Goal: Task Accomplishment & Management: Complete application form

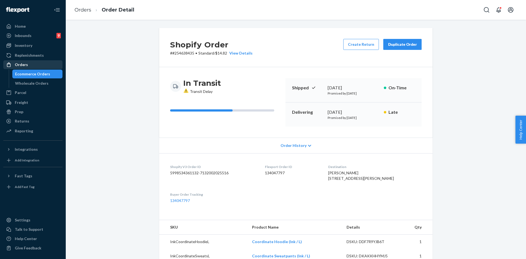
click at [21, 63] on div "Orders" at bounding box center [21, 64] width 13 height 5
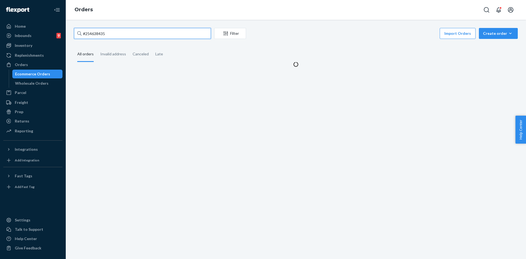
click at [108, 36] on input "#254638435" at bounding box center [142, 33] width 137 height 11
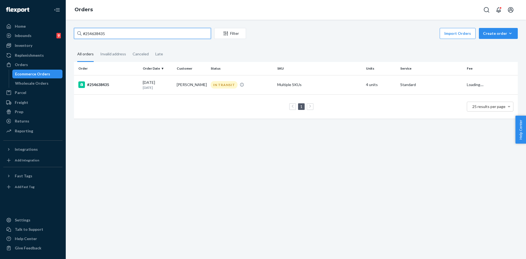
paste input "828857"
type input "#254828857"
click at [209, 83] on td "DELIVERED" at bounding box center [242, 84] width 67 height 19
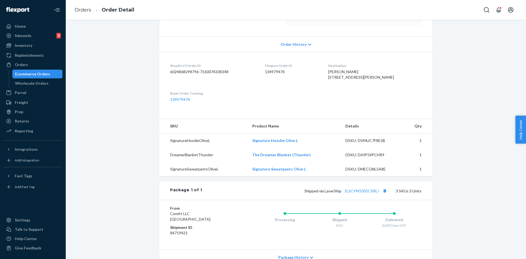
scroll to position [137, 0]
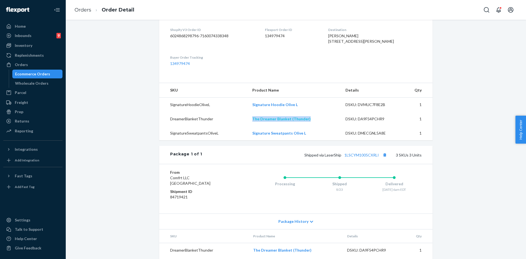
drag, startPoint x: 294, startPoint y: 129, endPoint x: 251, endPoint y: 129, distance: 43.6
click at [252, 126] on td "The Dreamer Blanket (Thunder)" at bounding box center [294, 119] width 93 height 14
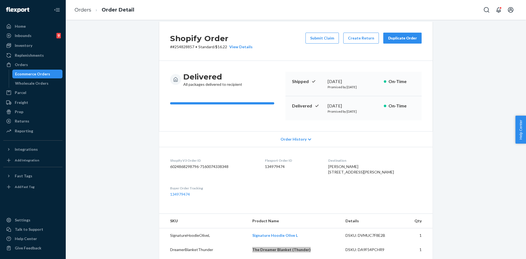
scroll to position [0, 0]
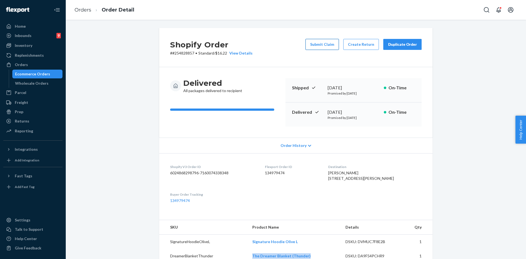
click at [327, 41] on button "Submit Claim" at bounding box center [322, 44] width 33 height 11
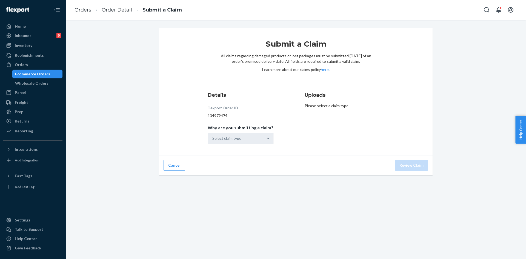
click at [251, 135] on div "Select claim type" at bounding box center [241, 139] width 66 height 12
click at [258, 138] on div "Select claim type" at bounding box center [235, 138] width 55 height 11
click at [213, 138] on input "Why are you submitting a claim? option Order delivered but lost focused, 1 of 4…" at bounding box center [212, 138] width 1 height 5
click at [229, 186] on div "Missing product" at bounding box center [241, 184] width 64 height 11
click at [213, 141] on input "Why are you submitting a claim? option Missing product focused, 4 of 4. 4 resul…" at bounding box center [212, 138] width 1 height 5
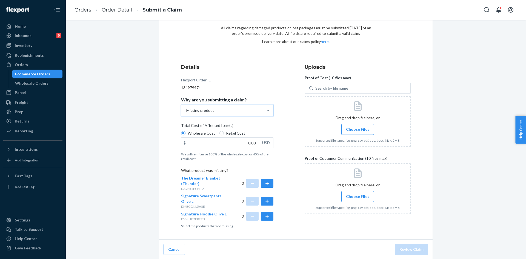
scroll to position [29, 0]
click at [265, 182] on button "button" at bounding box center [267, 182] width 13 height 9
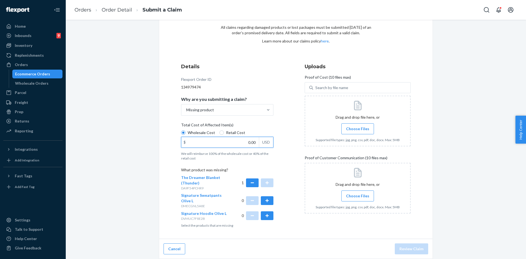
click at [233, 144] on input "0.00" at bounding box center [221, 142] width 78 height 10
type input "16.99"
click at [360, 129] on span "Choose Files" at bounding box center [357, 128] width 23 height 5
click at [358, 129] on input "Choose Files" at bounding box center [358, 129] width 0 height 6
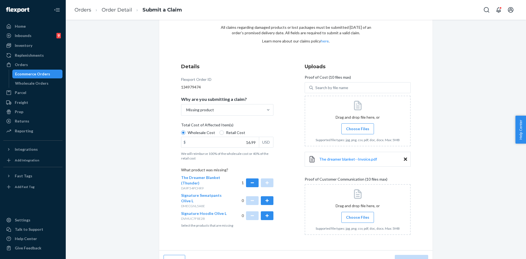
click at [361, 219] on span "Choose Files" at bounding box center [357, 217] width 23 height 5
click at [358, 219] on input "Choose Files" at bounding box center [358, 217] width 0 height 6
click at [349, 213] on label "Choose Files" at bounding box center [358, 217] width 33 height 11
click at [358, 214] on input "Choose Files" at bounding box center [358, 217] width 0 height 6
click at [359, 215] on span "Choose Files" at bounding box center [357, 217] width 23 height 5
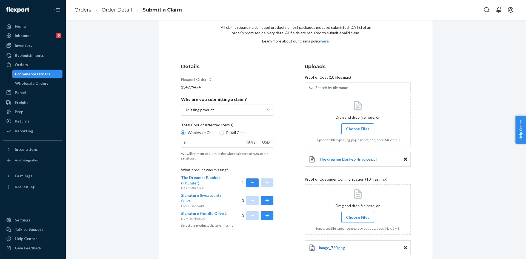
click at [358, 214] on input "Choose Files" at bounding box center [358, 217] width 0 height 6
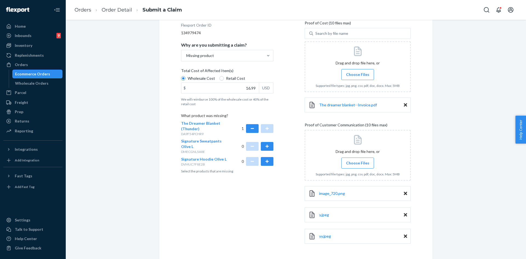
click at [348, 160] on span "Choose Files" at bounding box center [357, 162] width 23 height 5
click at [358, 160] on input "Choose Files" at bounding box center [358, 163] width 0 height 6
click at [356, 163] on span "Choose Files" at bounding box center [357, 162] width 23 height 5
click at [358, 163] on input "Choose Files" at bounding box center [358, 163] width 0 height 6
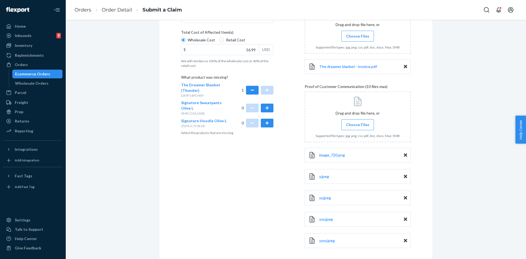
scroll to position [147, 0]
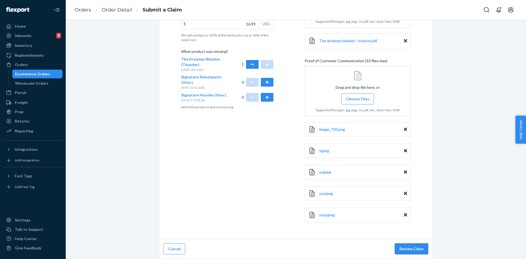
click at [415, 252] on button "Review Claim" at bounding box center [411, 248] width 33 height 11
click at [410, 246] on button "Review Claim" at bounding box center [411, 248] width 33 height 11
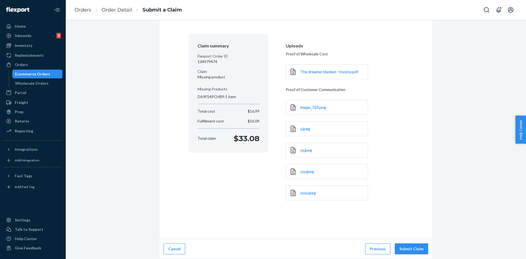
scroll to position [32, 0]
click at [416, 249] on button "Submit Claim" at bounding box center [411, 248] width 33 height 11
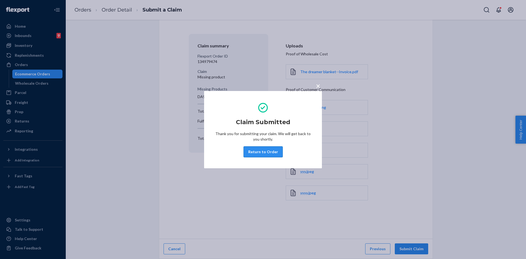
click at [255, 151] on button "Return to Order" at bounding box center [263, 151] width 39 height 11
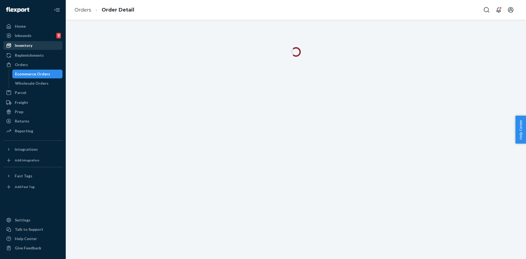
click at [22, 45] on div "Inventory" at bounding box center [24, 45] width 18 height 5
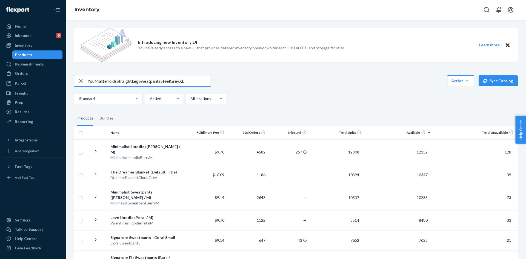
click at [95, 79] on input "YouMatterKidsStraightLegSweatpantsSteelGreyXL" at bounding box center [148, 80] width 123 height 11
click at [111, 82] on input "You MatterKidsStraightLegSweatpantsSteelGreyXL" at bounding box center [148, 80] width 123 height 11
click at [109, 81] on input "You MatterKidsStraightLegSweatpantsSteelGreyXL" at bounding box center [148, 80] width 123 height 11
click at [119, 80] on input "You Matter KidsStraightLegSweatpantsSteelGreyXL" at bounding box center [148, 80] width 123 height 11
click at [132, 81] on input "You Matter Kids StraightLegSweatpantsSteelGreyXL" at bounding box center [148, 80] width 123 height 11
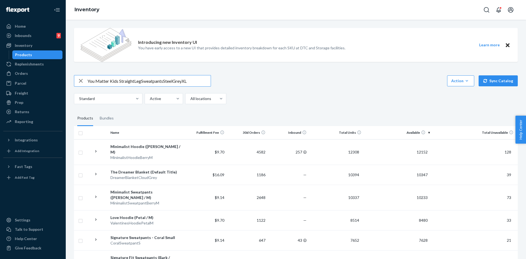
click at [135, 82] on input "You Matter Kids StraightLegSweatpantsSteelGreyXL" at bounding box center [148, 80] width 123 height 11
click at [147, 82] on input "You Matter Kids Straight LegSweatpantsSteelGreyXL" at bounding box center [148, 80] width 123 height 11
click at [143, 81] on input "You Matter Kids Straight LegSweatpantsSteelGreyXL" at bounding box center [148, 80] width 123 height 11
click at [165, 81] on input "You Matter Kids Straight Leg SweatpantsSteelGreyXL" at bounding box center [148, 80] width 123 height 11
click at [177, 82] on input "You Matter Kids Straight Leg Sweatpants SteelGreyXL" at bounding box center [148, 80] width 123 height 11
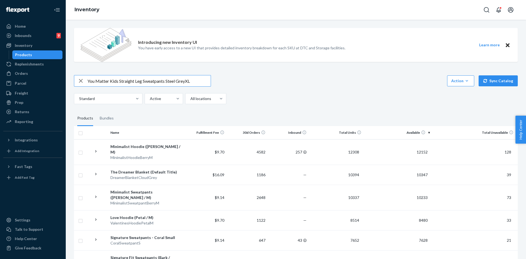
click at [186, 81] on input "You Matter Kids Straight Leg Sweatpants Steel GreyXL" at bounding box center [148, 80] width 123 height 11
type input "You Matter Kids Straight Leg Sweatpants Steel Grey XL"
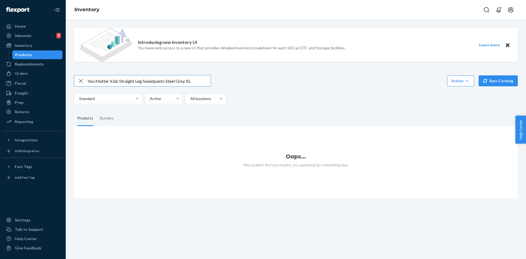
drag, startPoint x: 201, startPoint y: 80, endPoint x: 77, endPoint y: 87, distance: 124.4
click at [77, 87] on div "You Matter Kids Straight Leg Sweatpants Steel Grey XL Action Create product Cre…" at bounding box center [296, 89] width 444 height 29
click at [121, 78] on input "You Matter Kids Straight Leg Sweatpants Steel Grey XL" at bounding box center [148, 80] width 123 height 11
click at [121, 80] on input "You Matter Kids Straight Leg Sweatpants Steel Grey XL" at bounding box center [148, 80] width 123 height 11
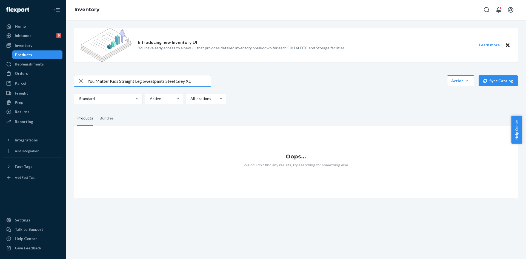
click at [121, 80] on input "You Matter Kids Straight Leg Sweatpants Steel Grey XL" at bounding box center [148, 80] width 123 height 11
paste input "/"
click at [196, 84] on input "You Matter Kids Straight Leg Sweatpants Steel Grey / XL" at bounding box center [148, 80] width 123 height 11
drag, startPoint x: 170, startPoint y: 83, endPoint x: 136, endPoint y: 80, distance: 34.4
click at [136, 80] on input "You Matter Kids Straight Leg Sweatpants" at bounding box center [148, 80] width 123 height 11
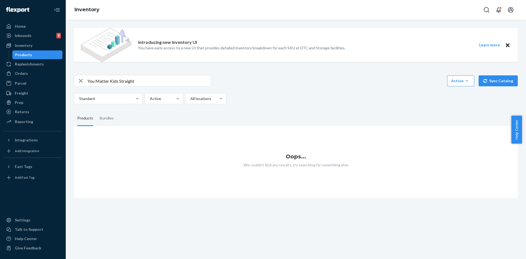
click at [127, 79] on input "You Matter Kids Straight" at bounding box center [148, 80] width 123 height 11
click at [127, 81] on input "You Matter Kids Straight" at bounding box center [148, 80] width 123 height 11
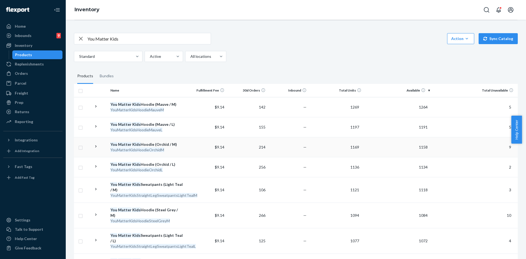
scroll to position [55, 0]
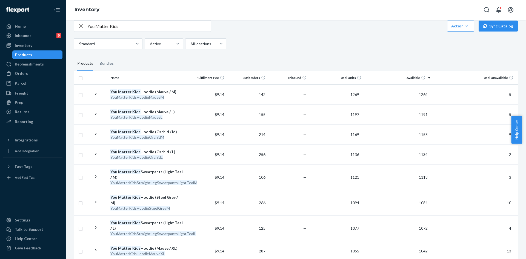
click at [128, 29] on input "You Matter Kids" at bounding box center [148, 26] width 123 height 11
type input "You Matter Kids Sweart"
click at [22, 74] on div "Orders" at bounding box center [21, 73] width 13 height 5
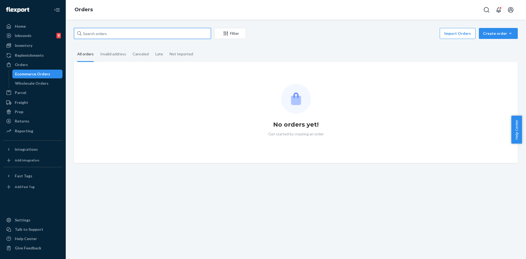
click at [106, 30] on input "text" at bounding box center [142, 33] width 137 height 11
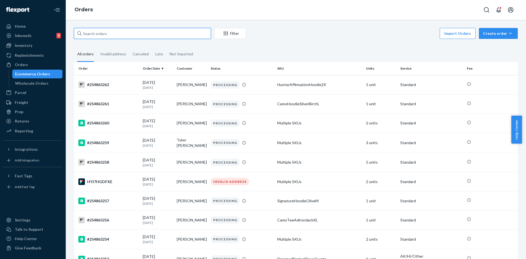
click at [106, 30] on input "text" at bounding box center [142, 33] width 137 height 11
paste input "254782153"
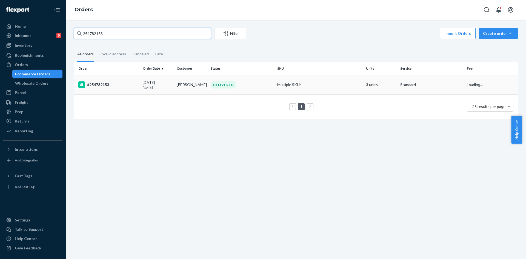
type input "254782153"
click at [251, 79] on td "DELIVERED" at bounding box center [242, 84] width 67 height 19
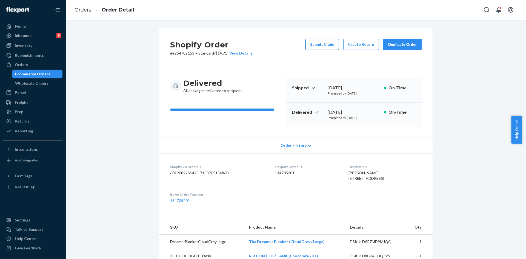
click at [333, 46] on button "Submit Claim" at bounding box center [322, 44] width 33 height 11
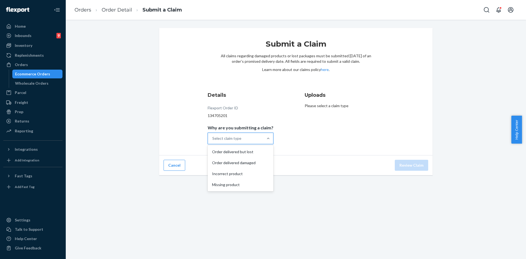
click at [233, 136] on div "Select claim type" at bounding box center [226, 138] width 29 height 5
click at [213, 136] on input "Why are you submitting a claim? option Order delivered but lost focused, 1 of 4…" at bounding box center [212, 138] width 1 height 5
click at [235, 187] on div "Missing product" at bounding box center [241, 184] width 64 height 11
click at [213, 141] on input "Why are you submitting a claim? option Missing product focused, 4 of 4. 4 resul…" at bounding box center [212, 138] width 1 height 5
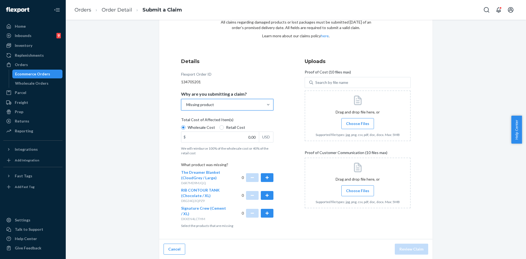
scroll to position [34, 0]
drag, startPoint x: 175, startPoint y: 188, endPoint x: 225, endPoint y: 196, distance: 50.1
click at [223, 195] on div "Submit a Claim All claims regarding damaged products or lost packages must be s…" at bounding box center [296, 116] width 274 height 245
copy span "RIB CONTOUR TANK (Chocolate / XL)"
drag, startPoint x: 178, startPoint y: 170, endPoint x: 219, endPoint y: 177, distance: 41.6
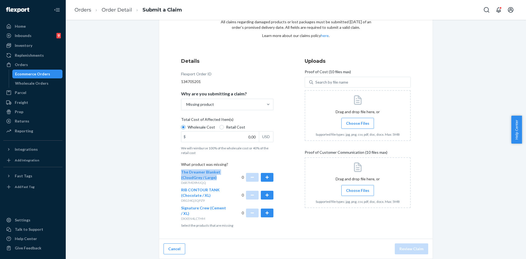
click at [219, 177] on div "Submit a Claim All claims regarding damaged products or lost packages must be s…" at bounding box center [296, 116] width 274 height 245
copy span "The Dreamer Blanket (CloudGrey / Large)"
drag, startPoint x: 177, startPoint y: 206, endPoint x: 201, endPoint y: 212, distance: 25.5
click at [201, 212] on div "Submit a Claim All claims regarding damaged products or lost packages must be s…" at bounding box center [296, 116] width 274 height 245
copy span "Signature Crew (Cement / XL)"
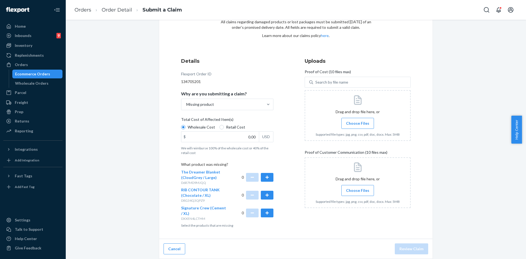
click at [358, 126] on span "Choose Files" at bounding box center [357, 123] width 23 height 5
click at [358, 126] on input "Choose Files" at bounding box center [358, 123] width 0 height 6
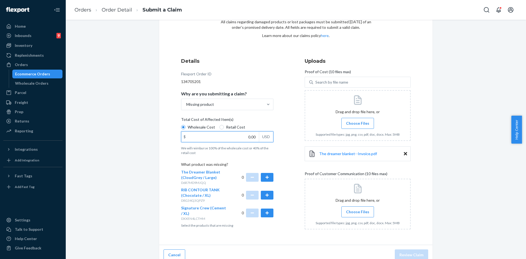
click at [223, 132] on input "0.00" at bounding box center [221, 137] width 78 height 10
type input "23.68"
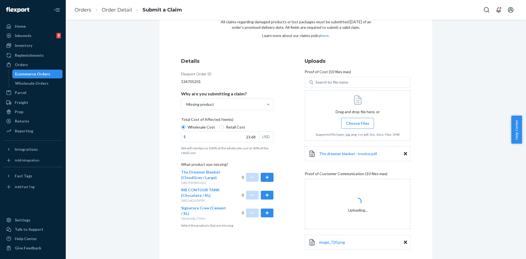
click at [265, 178] on button "button" at bounding box center [267, 177] width 13 height 9
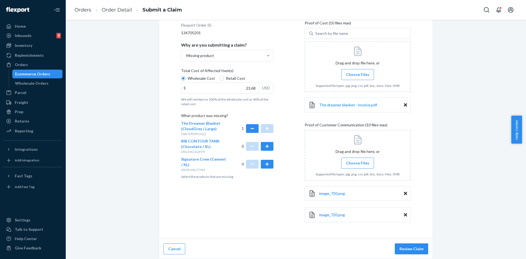
click at [349, 161] on span "Choose Files" at bounding box center [357, 162] width 23 height 5
click at [358, 161] on input "Choose Files" at bounding box center [358, 163] width 0 height 6
click at [346, 162] on span "Choose Files" at bounding box center [357, 162] width 23 height 5
click at [358, 162] on input "Choose Files" at bounding box center [358, 163] width 0 height 6
click at [352, 159] on label "Choose Files" at bounding box center [358, 163] width 33 height 11
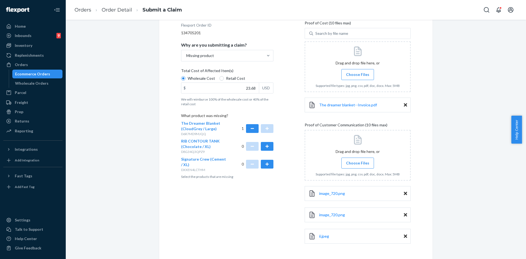
click at [358, 160] on input "Choose Files" at bounding box center [358, 163] width 0 height 6
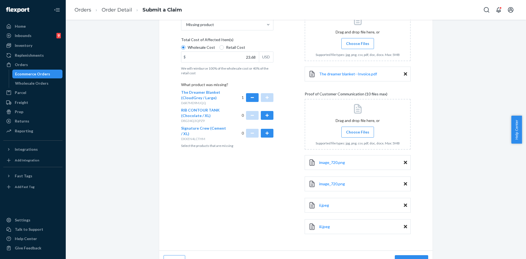
scroll to position [126, 0]
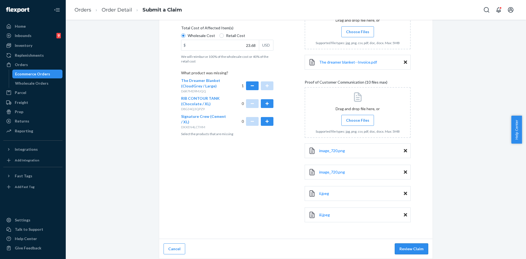
click at [398, 253] on button "Review Claim" at bounding box center [411, 248] width 33 height 11
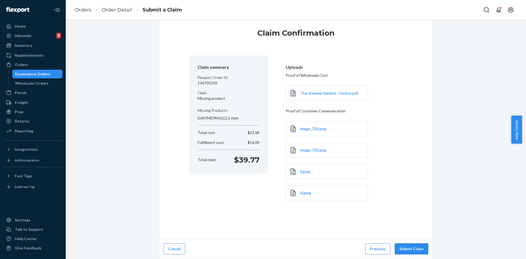
click at [398, 246] on button "Submit Claim" at bounding box center [411, 248] width 33 height 11
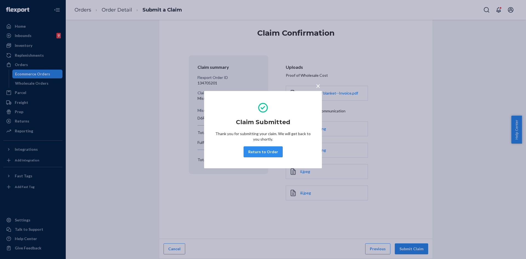
click at [256, 145] on div "Claim Submitted Thank you for submitting your claim. We will get back to you sh…" at bounding box center [263, 130] width 96 height 60
click at [253, 153] on button "Return to Order" at bounding box center [263, 151] width 39 height 11
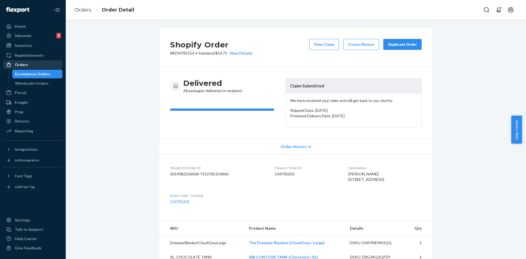
drag, startPoint x: 17, startPoint y: 66, endPoint x: 13, endPoint y: 65, distance: 4.0
click at [17, 66] on div "Orders" at bounding box center [21, 64] width 13 height 5
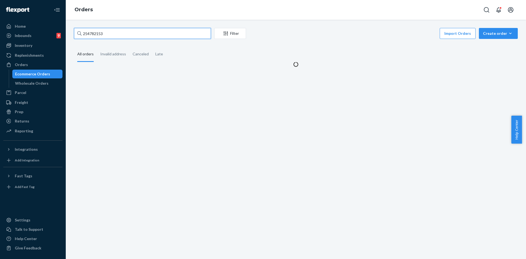
click at [118, 34] on input "254782153" at bounding box center [142, 33] width 137 height 11
paste input "#254819926"
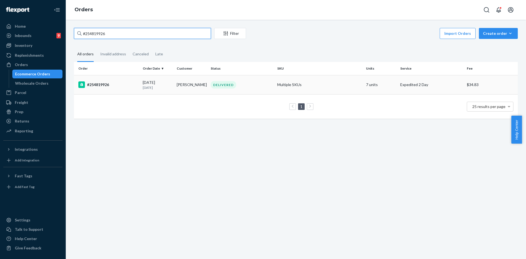
type input "#254819926"
click at [253, 81] on div "DELIVERED" at bounding box center [242, 84] width 64 height 7
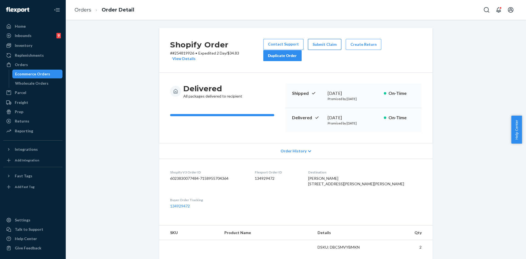
click at [325, 45] on button "Submit Claim" at bounding box center [324, 44] width 33 height 11
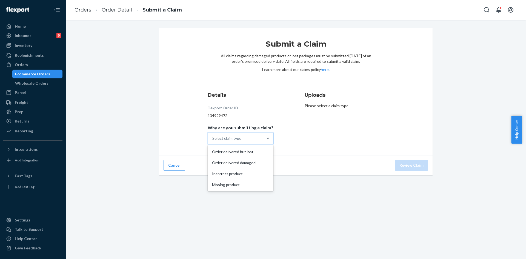
click at [261, 140] on div "Select claim type" at bounding box center [235, 138] width 55 height 11
click at [213, 140] on input "Why are you submitting a claim? option Order delivered but lost focused, 1 of 4…" at bounding box center [212, 138] width 1 height 5
click at [236, 187] on div "Missing product" at bounding box center [241, 184] width 64 height 11
click at [213, 141] on input "Why are you submitting a claim? option Missing product focused, 4 of 4. 4 resul…" at bounding box center [212, 138] width 1 height 5
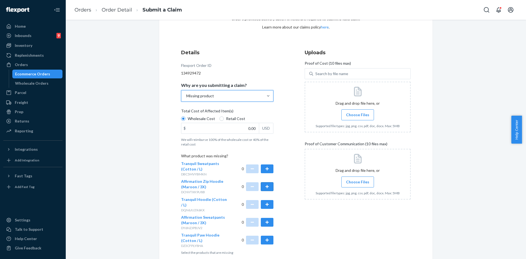
scroll to position [70, 0]
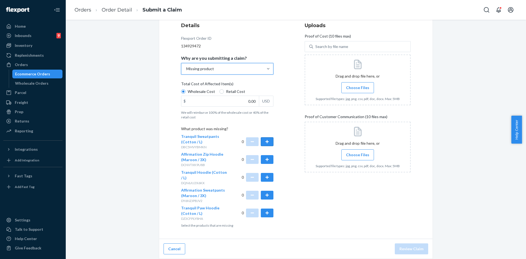
click at [271, 144] on button "button" at bounding box center [267, 141] width 13 height 9
click at [268, 143] on button "button" at bounding box center [267, 141] width 13 height 9
click at [250, 143] on button "button" at bounding box center [252, 141] width 13 height 9
click at [225, 104] on input "0.00" at bounding box center [221, 101] width 78 height 10
type input "32.00"
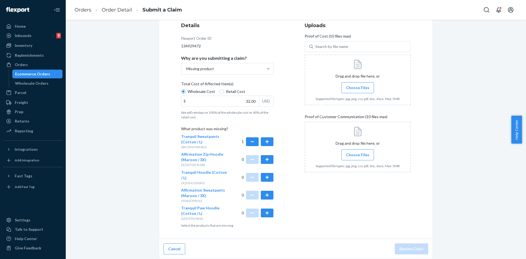
click at [359, 84] on label "Choose Files" at bounding box center [358, 87] width 33 height 11
click at [358, 85] on input "Choose Files" at bounding box center [358, 88] width 0 height 6
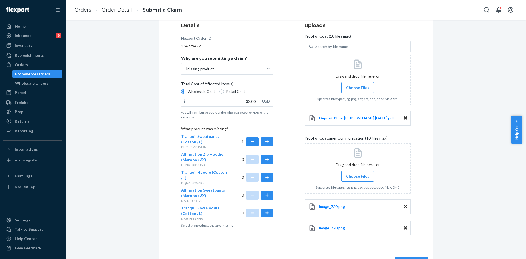
click at [348, 178] on span "Choose Files" at bounding box center [357, 176] width 23 height 5
click at [358, 178] on input "Choose Files" at bounding box center [358, 176] width 0 height 6
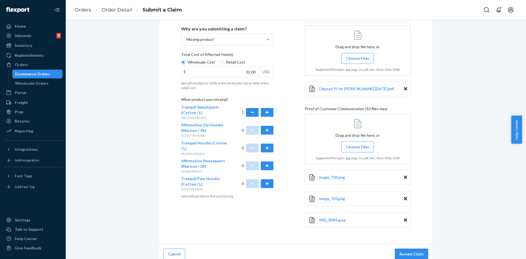
scroll to position [104, 0]
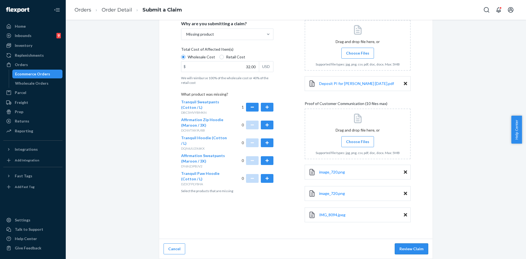
click at [411, 250] on button "Review Claim" at bounding box center [411, 248] width 33 height 11
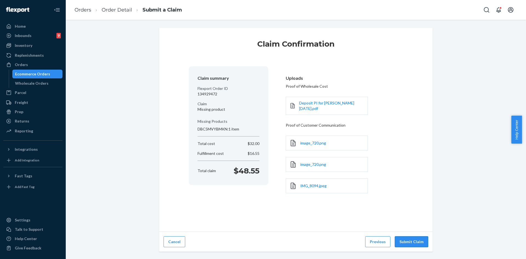
click at [405, 240] on button "Submit Claim" at bounding box center [411, 241] width 33 height 11
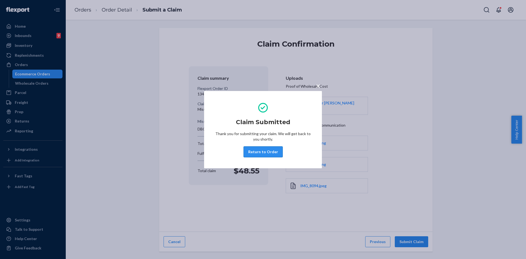
click at [268, 151] on button "Return to Order" at bounding box center [263, 151] width 39 height 11
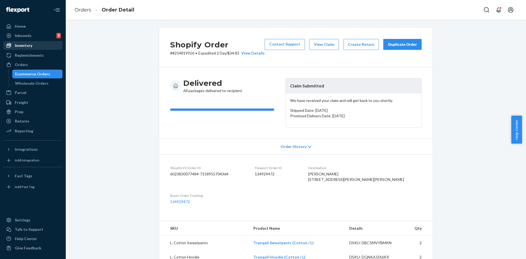
click at [28, 44] on div "Inventory" at bounding box center [24, 45] width 18 height 5
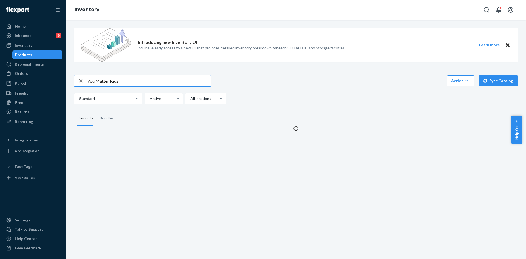
click at [117, 78] on input "You Matter Kids" at bounding box center [148, 80] width 123 height 11
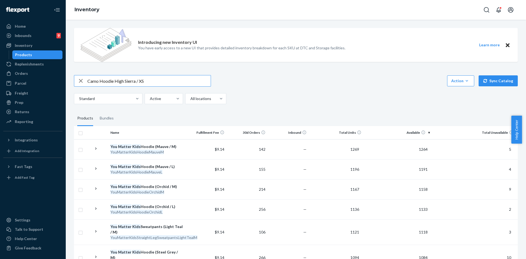
type input "Camo Hoodie High Sierra / XS"
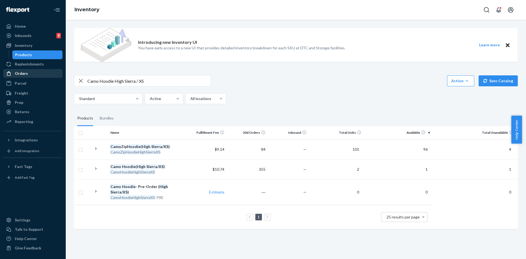
click at [23, 73] on div "Orders" at bounding box center [21, 73] width 13 height 5
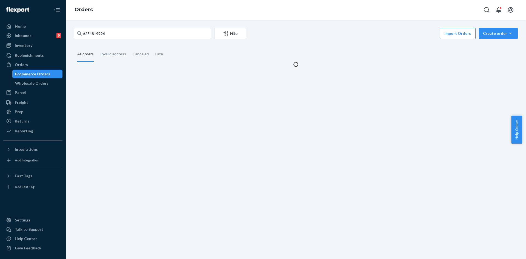
click at [126, 39] on div "#254819926 Filter Import Orders Create order Ecommerce order Removal order" at bounding box center [296, 34] width 444 height 12
drag, startPoint x: 126, startPoint y: 39, endPoint x: 123, endPoint y: 36, distance: 4.7
click at [126, 39] on div "#254819926 Filter Import Orders Create order Ecommerce order Removal order" at bounding box center [296, 34] width 444 height 12
click at [122, 35] on input "#254819926" at bounding box center [142, 33] width 137 height 11
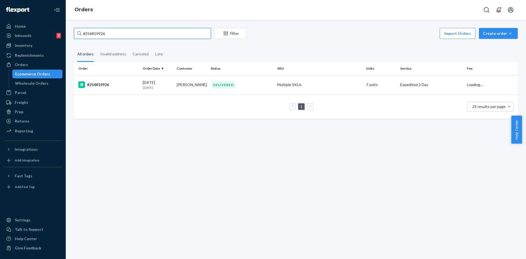
click at [120, 34] on input "#254819926" at bounding box center [142, 33] width 137 height 11
paste input "#254810509"
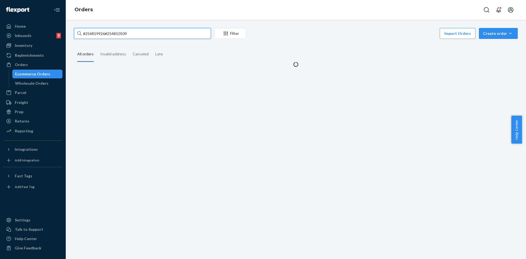
click at [125, 33] on input "#254819926#254810509" at bounding box center [142, 33] width 137 height 11
paste input "text"
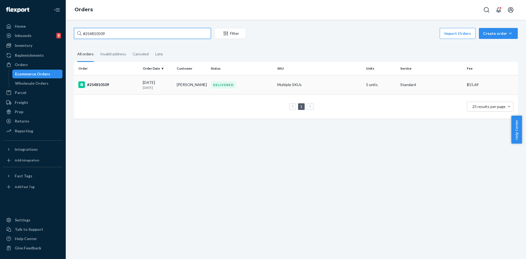
type input "#254810509"
click at [312, 78] on td "Multiple SKUs" at bounding box center [319, 84] width 89 height 19
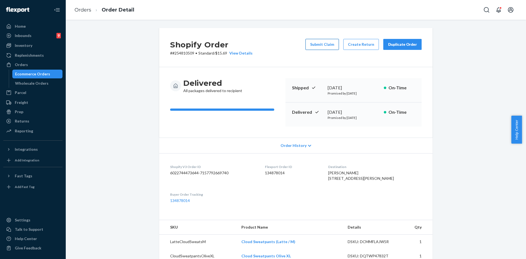
click at [325, 42] on button "Submit Claim" at bounding box center [322, 44] width 33 height 11
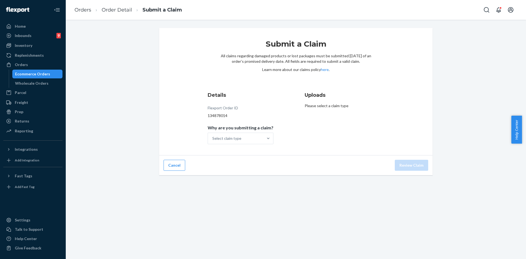
click at [248, 132] on span "Why are you submitting a claim?" at bounding box center [241, 129] width 66 height 8
click at [213, 136] on input "Why are you submitting a claim? Select claim type" at bounding box center [212, 138] width 1 height 5
click at [247, 138] on div "Select claim type" at bounding box center [235, 138] width 55 height 11
click at [213, 138] on input "Why are you submitting a claim? option Order delivered but lost focused, 1 of 4…" at bounding box center [212, 138] width 1 height 5
click at [236, 182] on div "Missing product" at bounding box center [241, 184] width 64 height 11
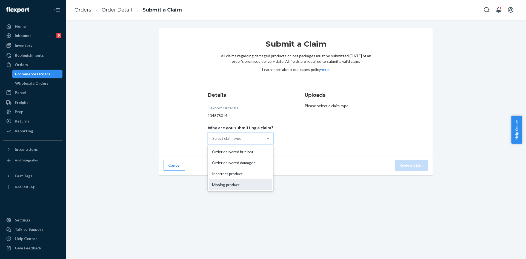
click at [213, 141] on input "Why are you submitting a claim? option Missing product focused, 4 of 4. 4 resul…" at bounding box center [212, 138] width 1 height 5
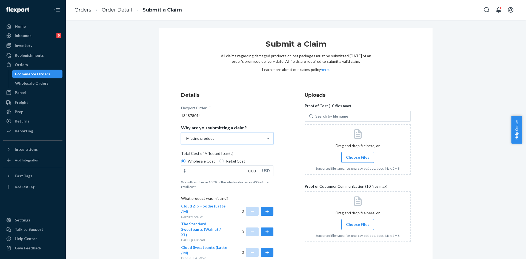
scroll to position [55, 0]
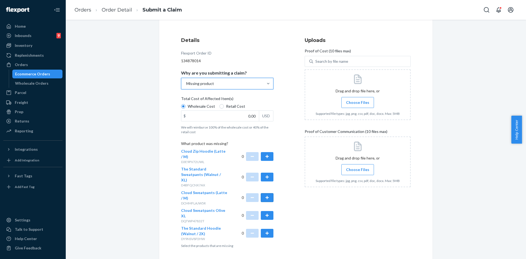
click at [266, 193] on button "button" at bounding box center [267, 197] width 13 height 9
click at [224, 120] on input "0.00" at bounding box center [221, 116] width 78 height 10
type input "32.00"
click at [368, 101] on label "Choose Files" at bounding box center [358, 102] width 33 height 11
click at [358, 101] on input "Choose Files" at bounding box center [358, 103] width 0 height 6
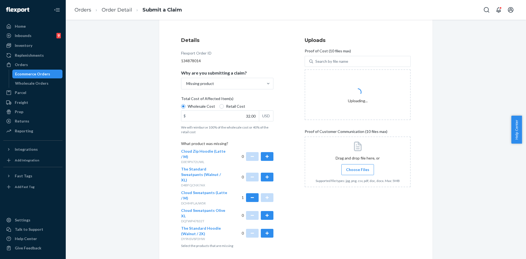
click at [347, 166] on label "Choose Files" at bounding box center [358, 169] width 33 height 11
click at [358, 167] on input "Choose Files" at bounding box center [358, 170] width 0 height 6
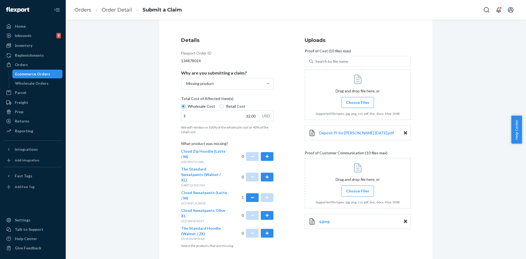
click at [344, 188] on label "Choose Files" at bounding box center [358, 191] width 33 height 11
click at [358, 188] on input "Choose Files" at bounding box center [358, 191] width 0 height 6
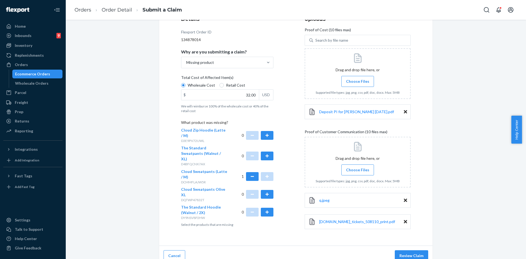
scroll to position [83, 0]
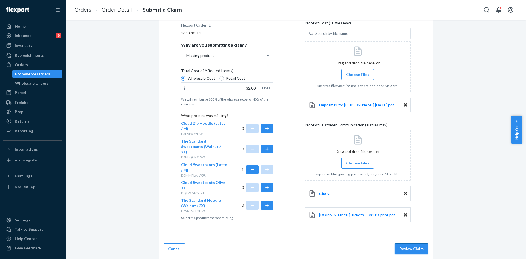
click at [402, 248] on button "Review Claim" at bounding box center [411, 248] width 33 height 11
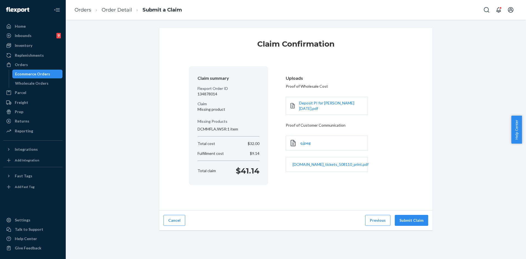
scroll to position [0, 0]
click at [410, 225] on button "Submit Claim" at bounding box center [411, 220] width 33 height 11
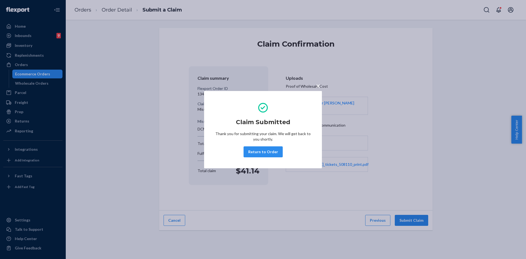
drag, startPoint x: 123, startPoint y: 65, endPoint x: 237, endPoint y: 138, distance: 135.1
click at [124, 65] on div "× Claim Submitted Thank you for submitting your claim. We will get back to you …" at bounding box center [263, 129] width 526 height 259
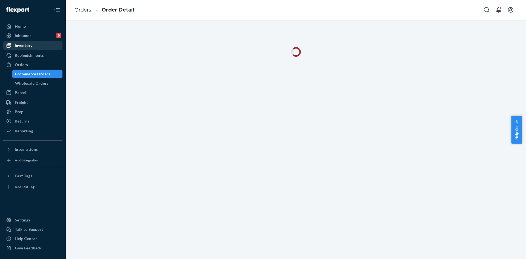
click at [26, 48] on div "Inventory" at bounding box center [24, 45] width 18 height 5
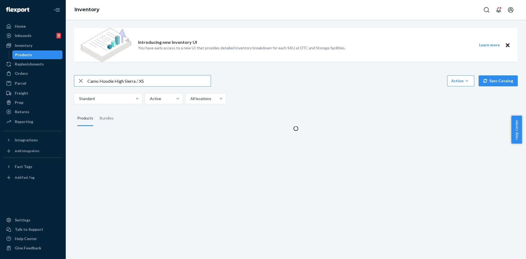
click at [97, 81] on input "Camo Hoodie High Sierra / XS" at bounding box center [148, 80] width 123 height 11
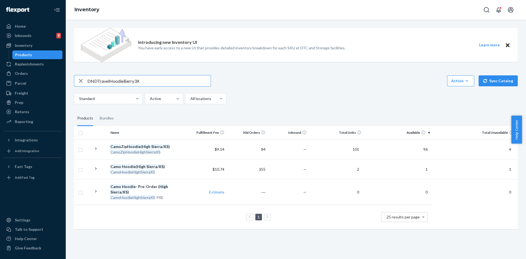
click at [98, 82] on input "DNDTravelHoodieBerry3X" at bounding box center [148, 80] width 123 height 11
click at [111, 81] on input "DND TravelHoodieBerry3X" at bounding box center [148, 80] width 123 height 11
click at [124, 82] on input "DND Travel HoodieBerry3X" at bounding box center [148, 80] width 123 height 11
click at [137, 80] on input "DND Travel Hoodie Berry3X" at bounding box center [148, 80] width 123 height 11
type input "DND Travel Hoodie [PERSON_NAME] 3X"
